Goal: Find specific page/section: Find specific page/section

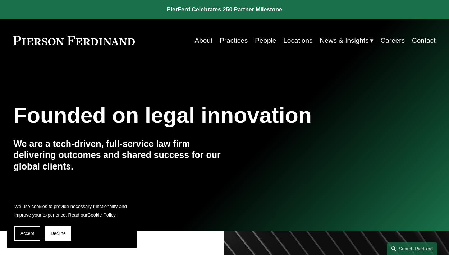
click at [394, 41] on link "Careers" at bounding box center [393, 41] width 24 height 14
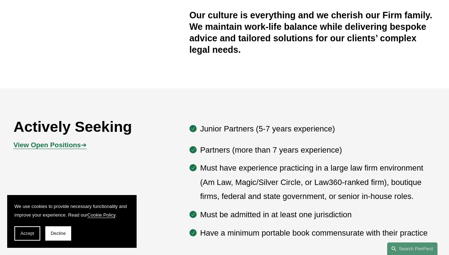
scroll to position [265, 0]
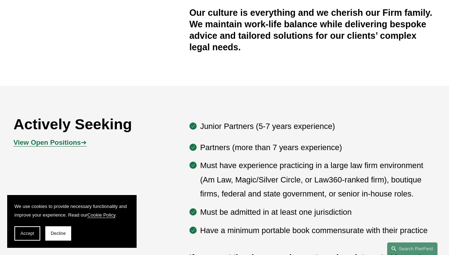
click at [64, 149] on p "View Open Positions ➔" at bounding box center [66, 143] width 106 height 12
click at [56, 146] on strong "View Open Positions" at bounding box center [46, 143] width 67 height 8
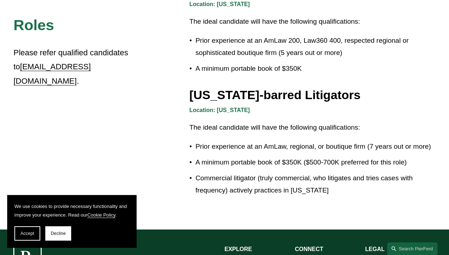
scroll to position [1167, 0]
